Goal: Check status

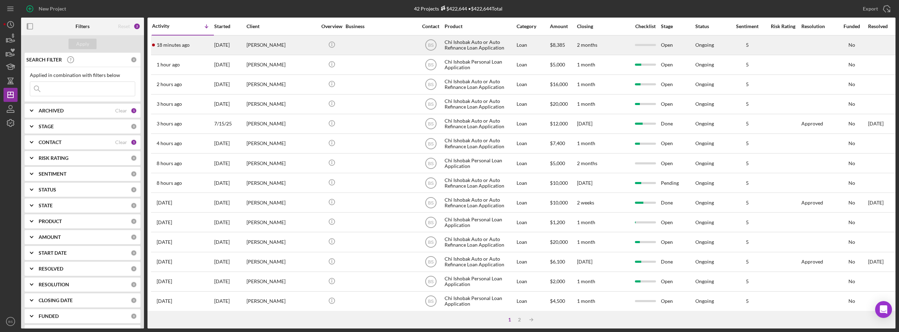
click at [251, 43] on div "[PERSON_NAME]" at bounding box center [281, 45] width 70 height 19
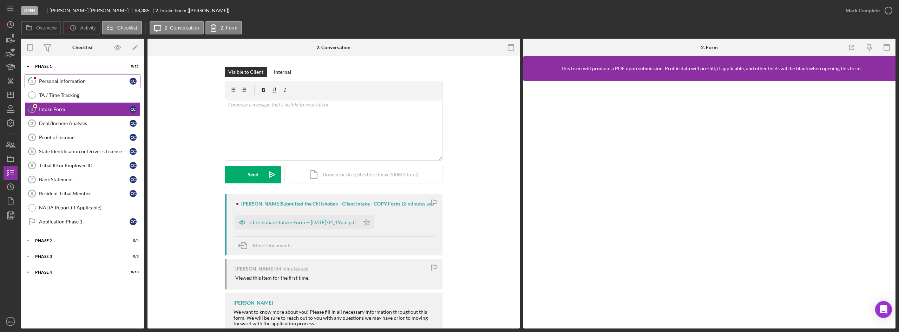
click at [99, 76] on link "1 Personal Information C C" at bounding box center [83, 81] width 116 height 14
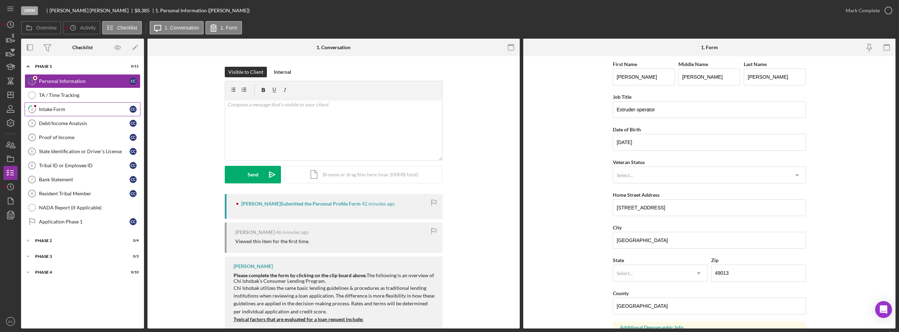
click at [96, 109] on div "Intake Form" at bounding box center [84, 109] width 91 height 6
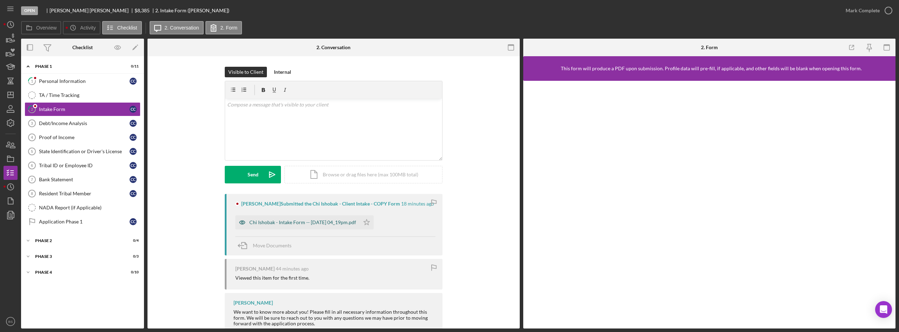
click at [258, 225] on div "Chi Ishobak - Intake Form -- [DATE] 04_19pm.pdf" at bounding box center [302, 222] width 107 height 6
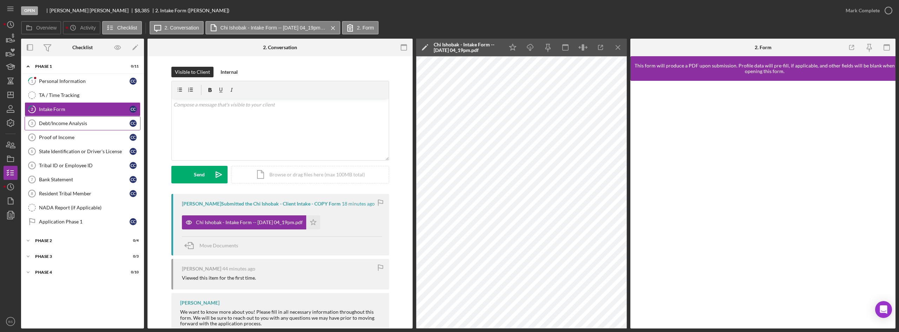
click at [93, 129] on link "Debt/Income Analysis 3 Debt/Income Analysis C C" at bounding box center [83, 123] width 116 height 14
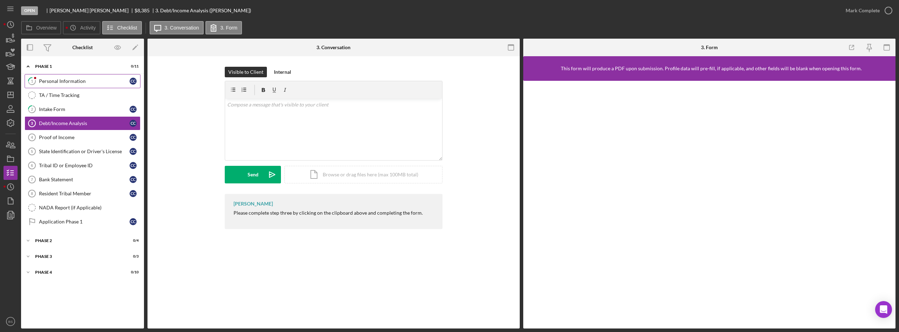
click at [87, 82] on div "Personal Information" at bounding box center [84, 81] width 91 height 6
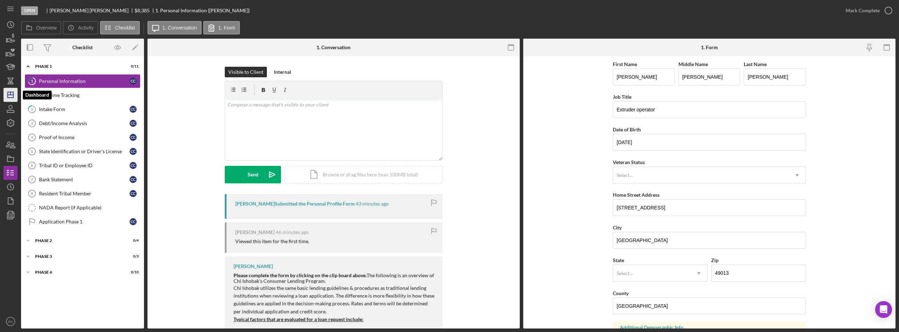
click at [15, 92] on icon "Icon/Dashboard" at bounding box center [11, 95] width 18 height 18
